Goal: Information Seeking & Learning: Compare options

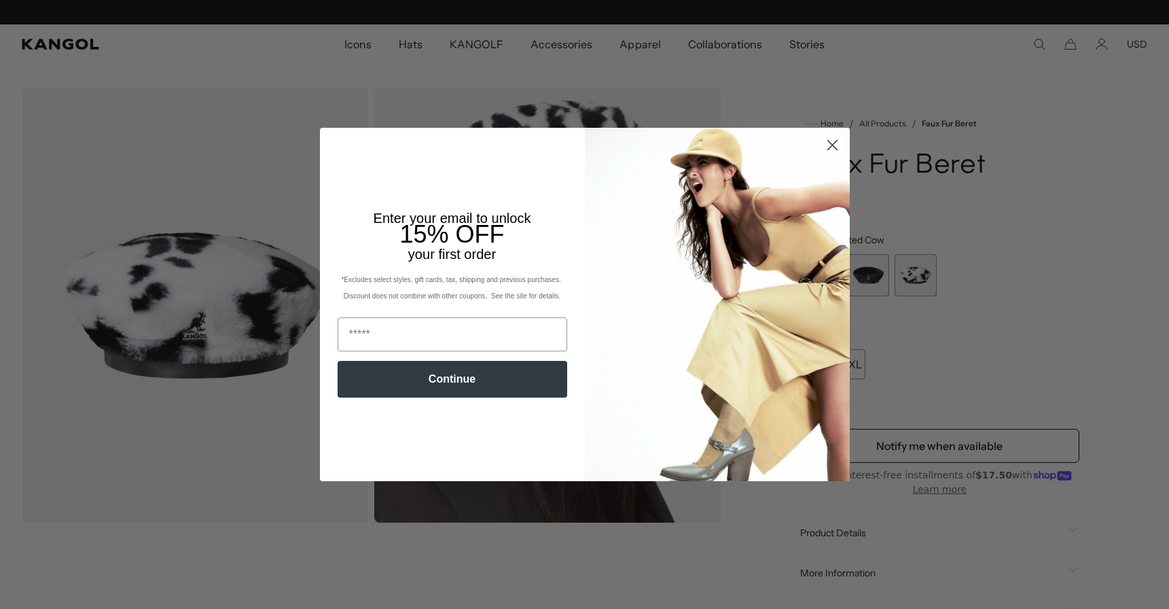
scroll to position [0, 280]
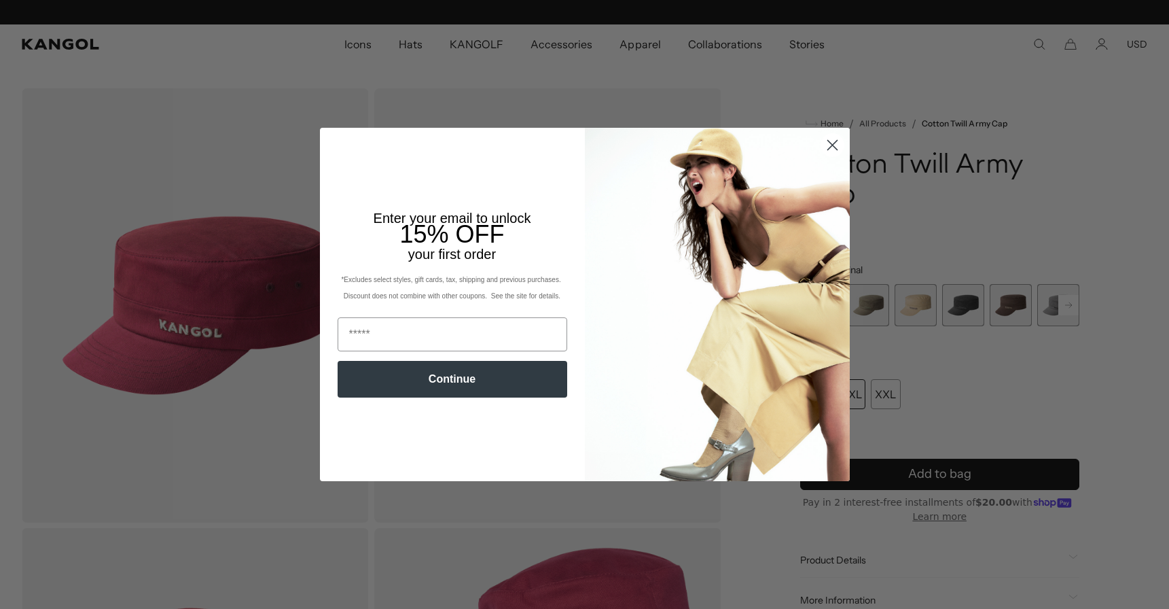
scroll to position [0, 280]
